Goal: Transaction & Acquisition: Purchase product/service

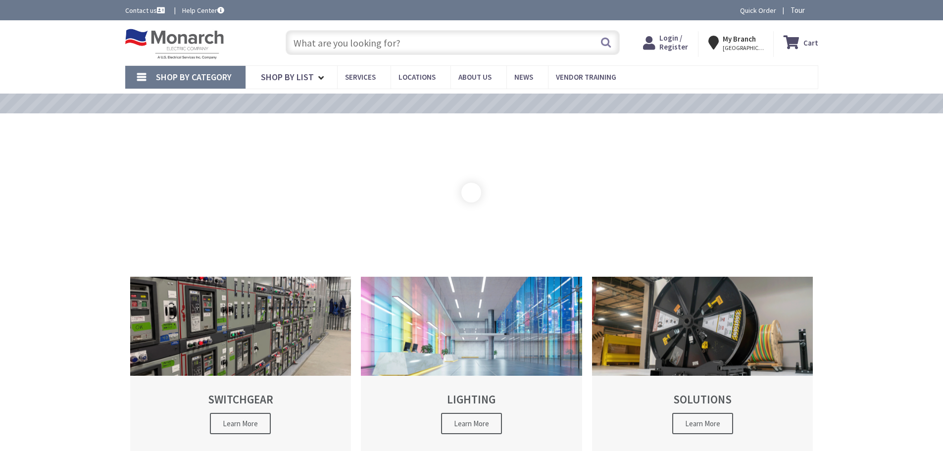
click at [395, 47] on input "text" at bounding box center [453, 42] width 334 height 25
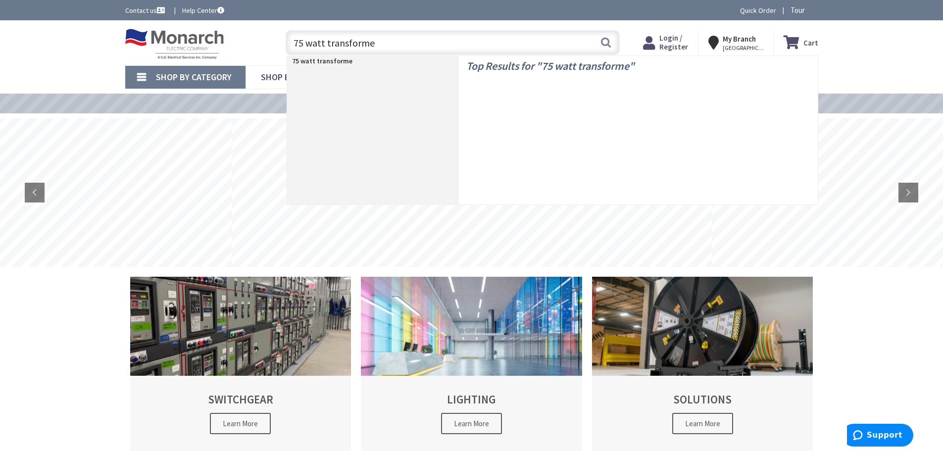
type input "75 watt transformer"
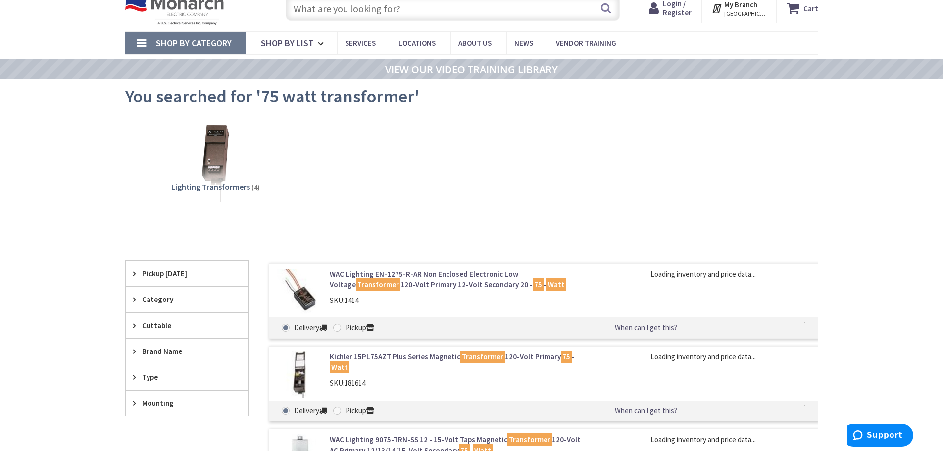
scroll to position [50, 0]
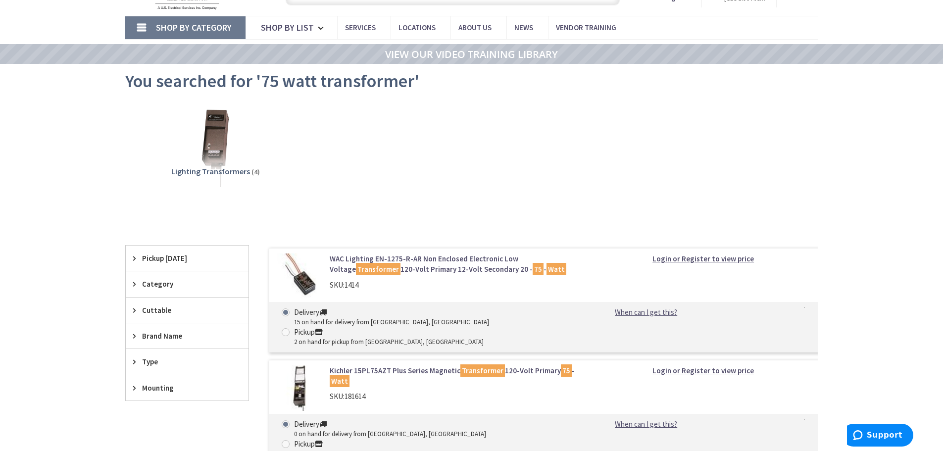
click at [698, 256] on strong "Login or Register to view price" at bounding box center [703, 258] width 101 height 9
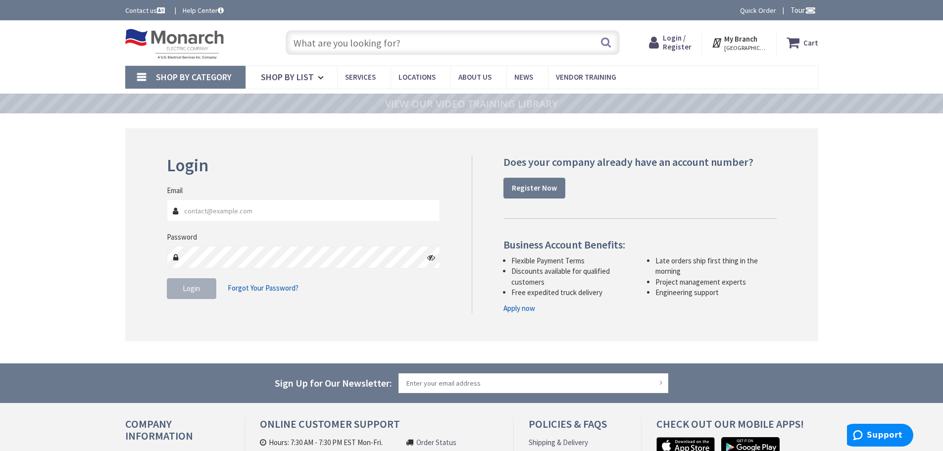
type input "[PERSON_NAME][EMAIL_ADDRESS][DOMAIN_NAME]"
click at [198, 288] on span "Login" at bounding box center [191, 288] width 17 height 9
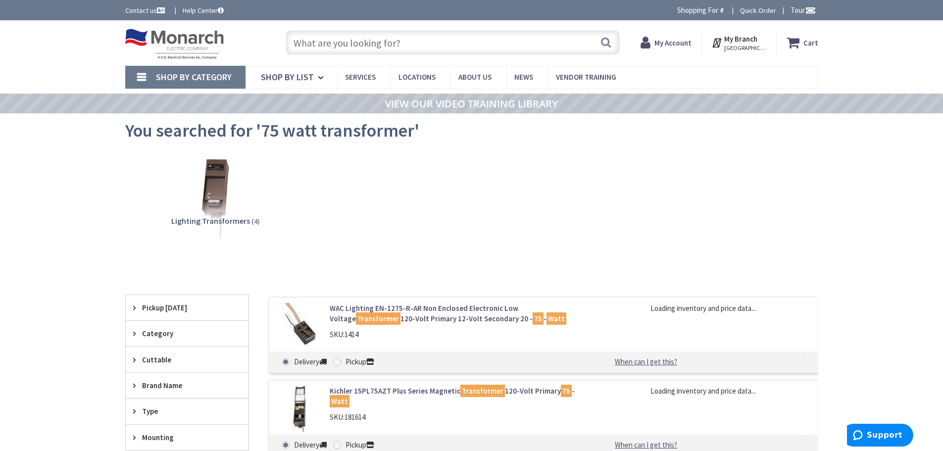
click at [354, 310] on link "WAC Lighting EN-1275-R-AR Non Enclosed Electronic Low Voltage Transformer 120-V…" at bounding box center [456, 313] width 252 height 21
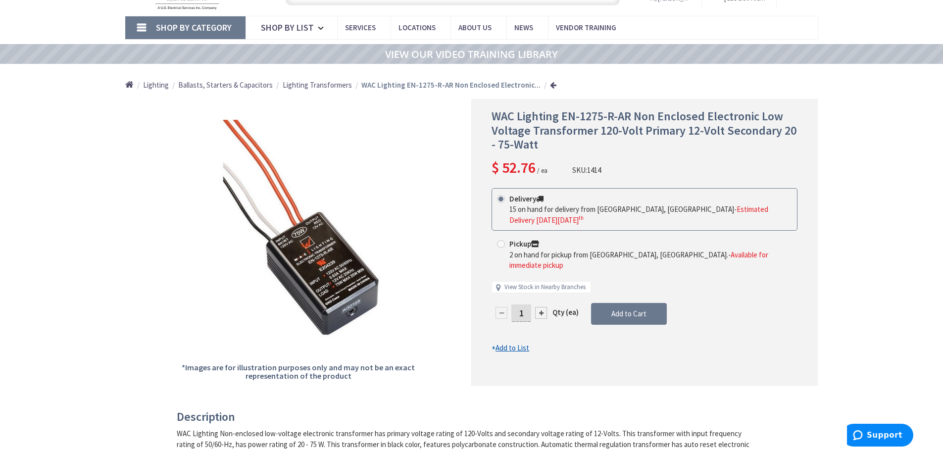
scroll to position [51, 0]
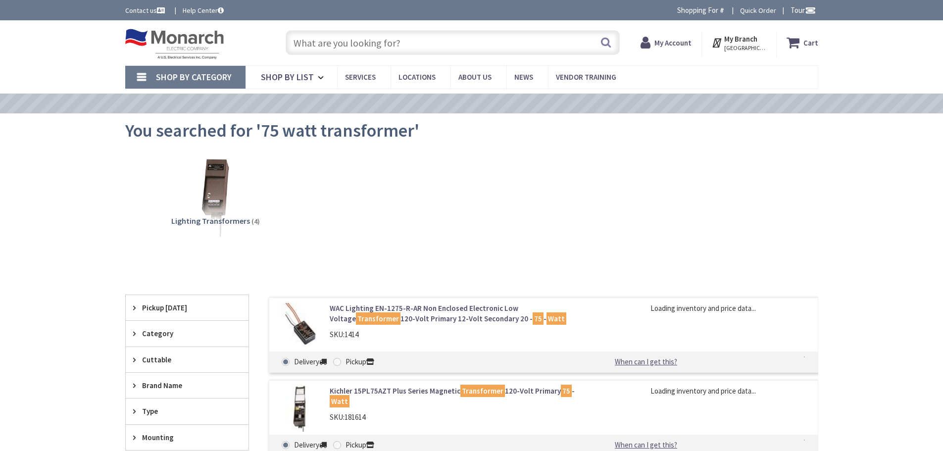
drag, startPoint x: 0, startPoint y: 0, endPoint x: 341, endPoint y: 45, distance: 344.0
click at [341, 45] on input "text" at bounding box center [453, 42] width 334 height 25
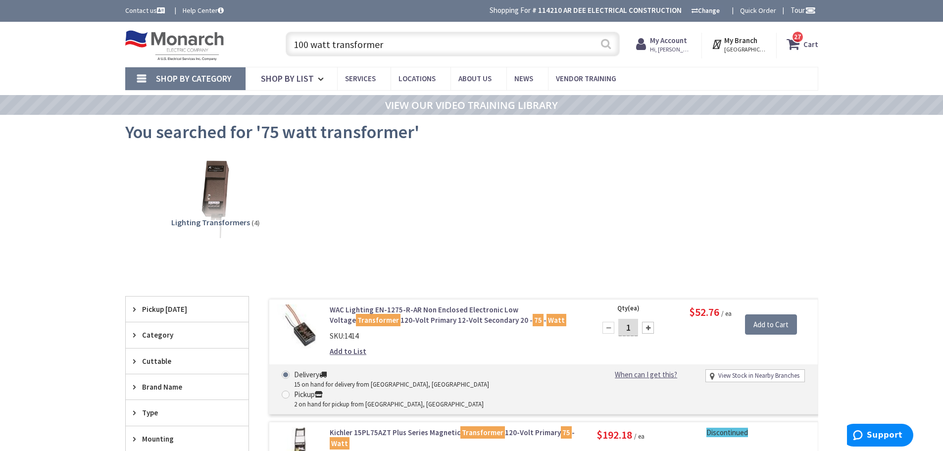
type input "100 watt transformer"
click at [606, 49] on button "Search" at bounding box center [606, 44] width 13 height 22
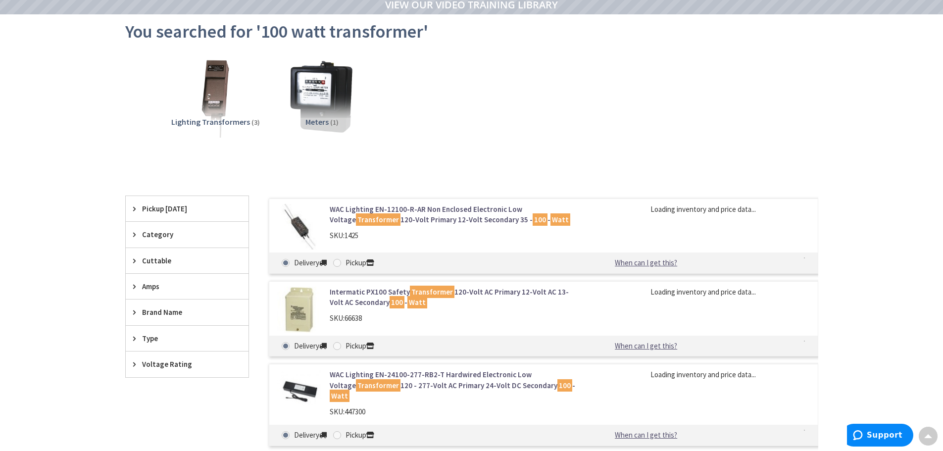
click at [362, 215] on mark "Transformer" at bounding box center [378, 219] width 45 height 12
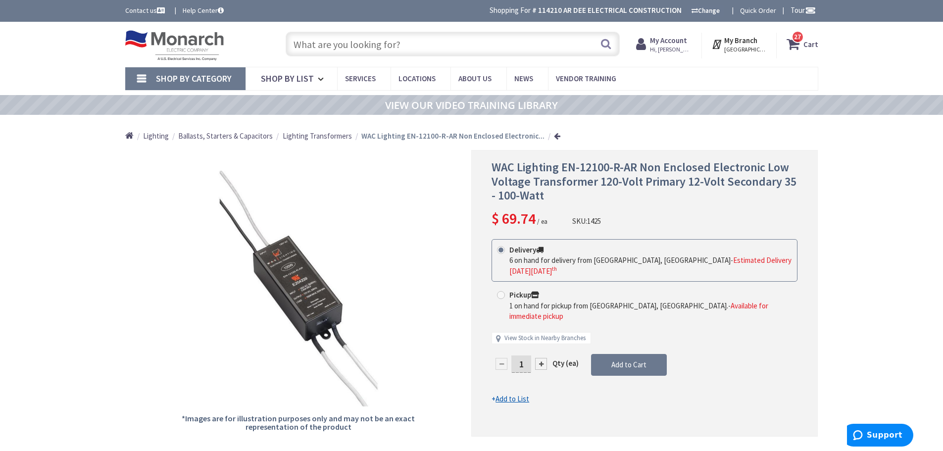
click at [670, 50] on span "Hi, Ron" at bounding box center [671, 50] width 42 height 8
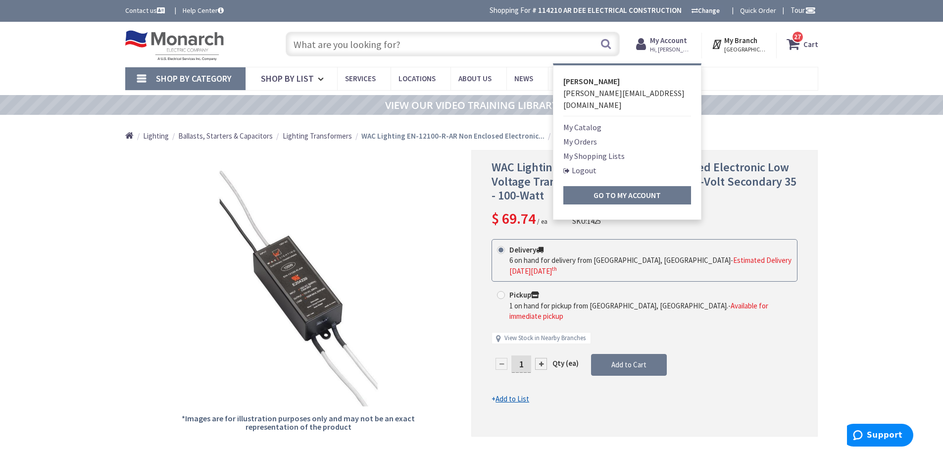
click at [582, 164] on link "Logout" at bounding box center [579, 170] width 33 height 12
